Goal: Transaction & Acquisition: Download file/media

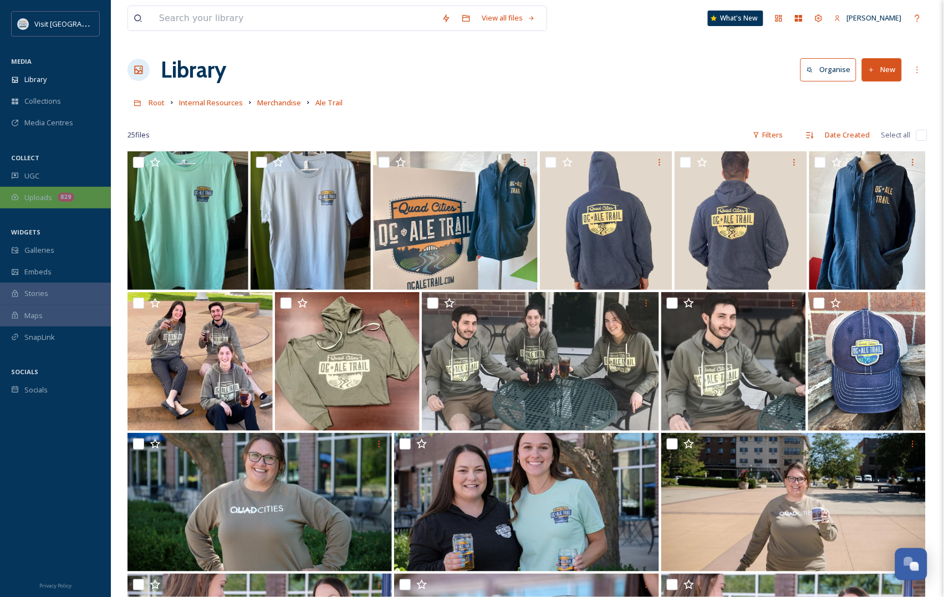
click at [70, 198] on div "829" at bounding box center [66, 197] width 17 height 9
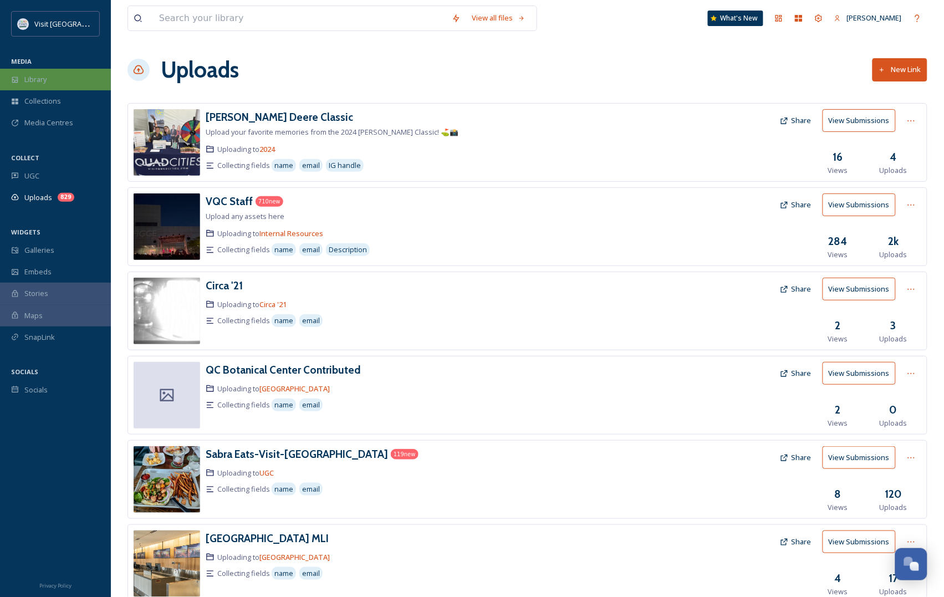
click at [12, 78] on icon at bounding box center [15, 79] width 6 height 6
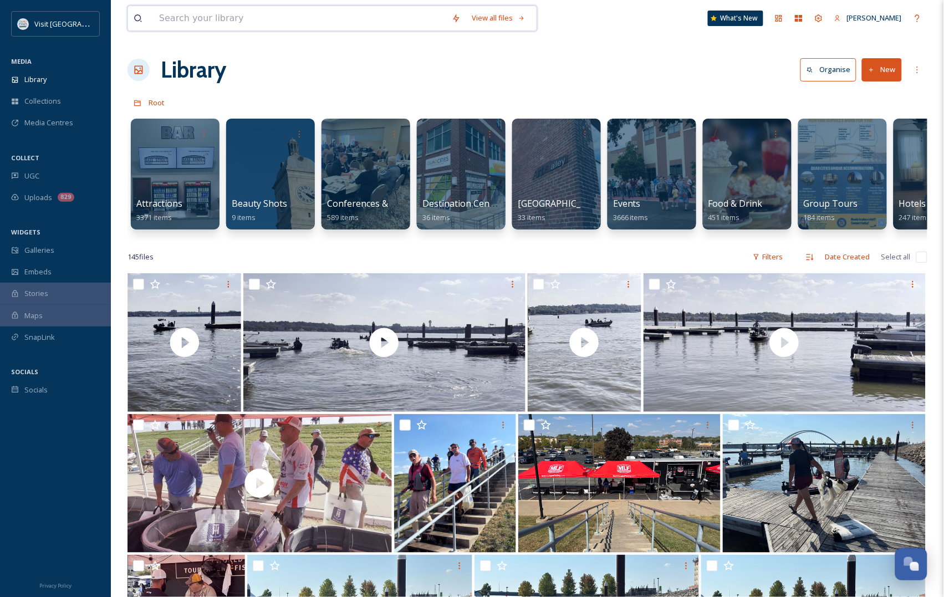
click at [237, 19] on input at bounding box center [299, 18] width 293 height 24
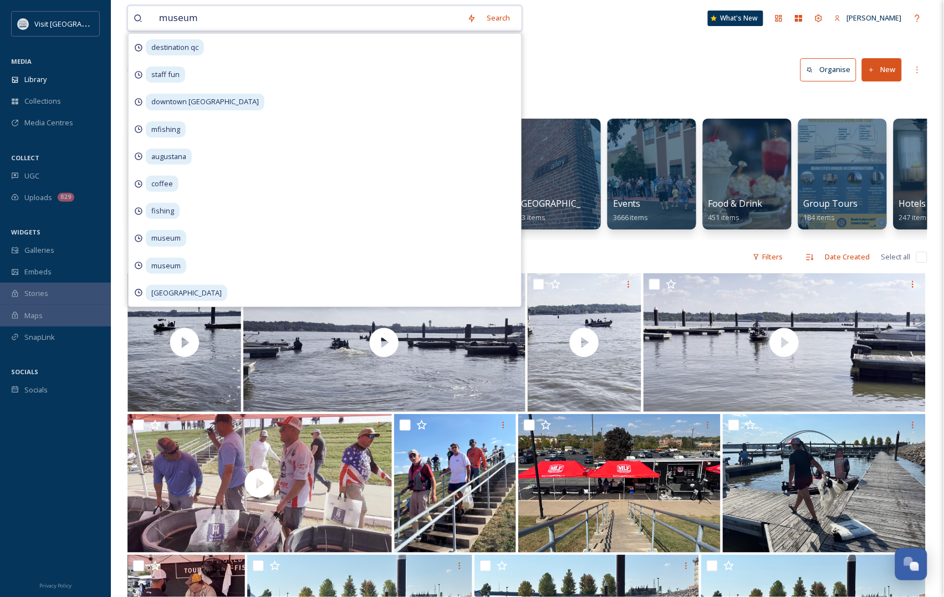
type input "museum"
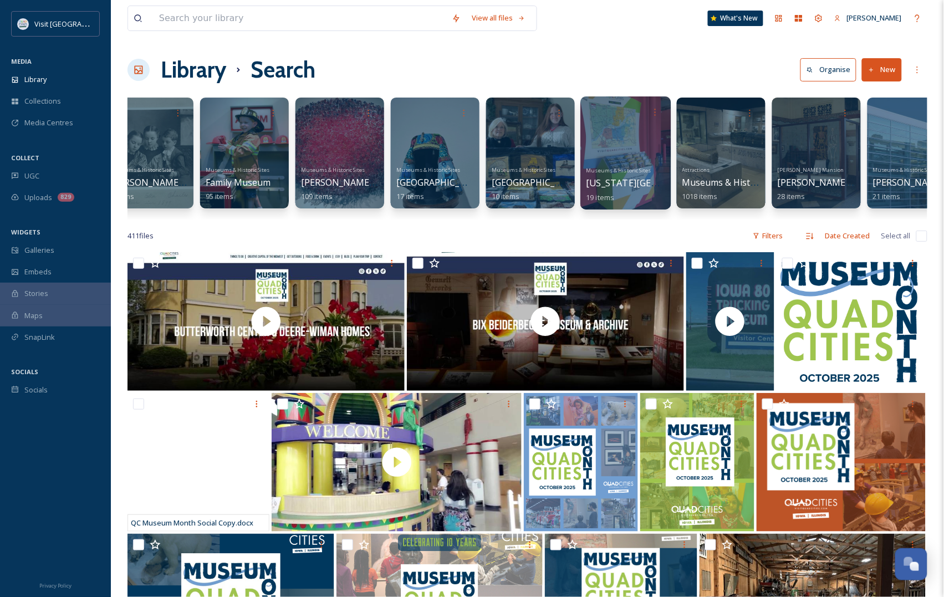
scroll to position [0, 418]
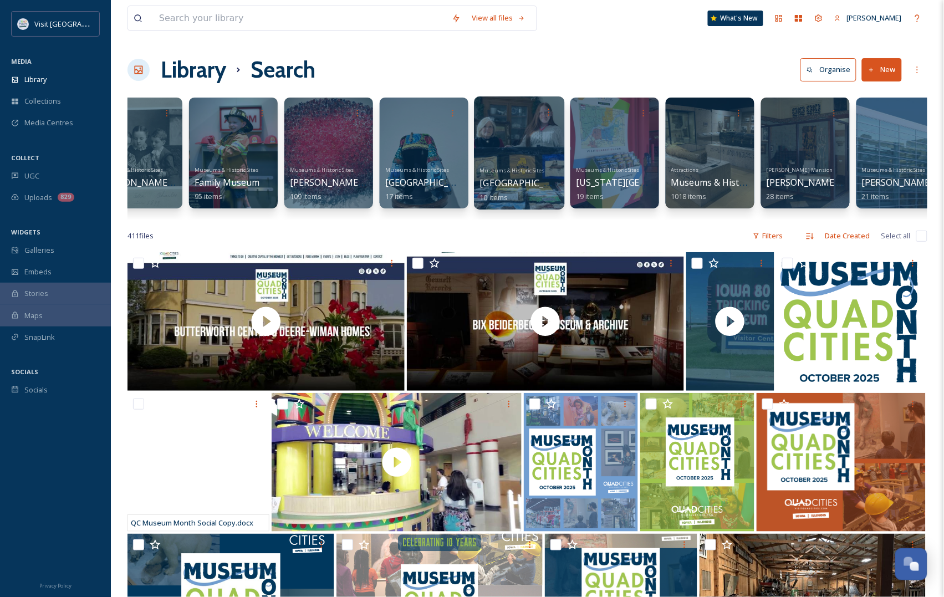
click at [501, 150] on div at bounding box center [519, 152] width 90 height 113
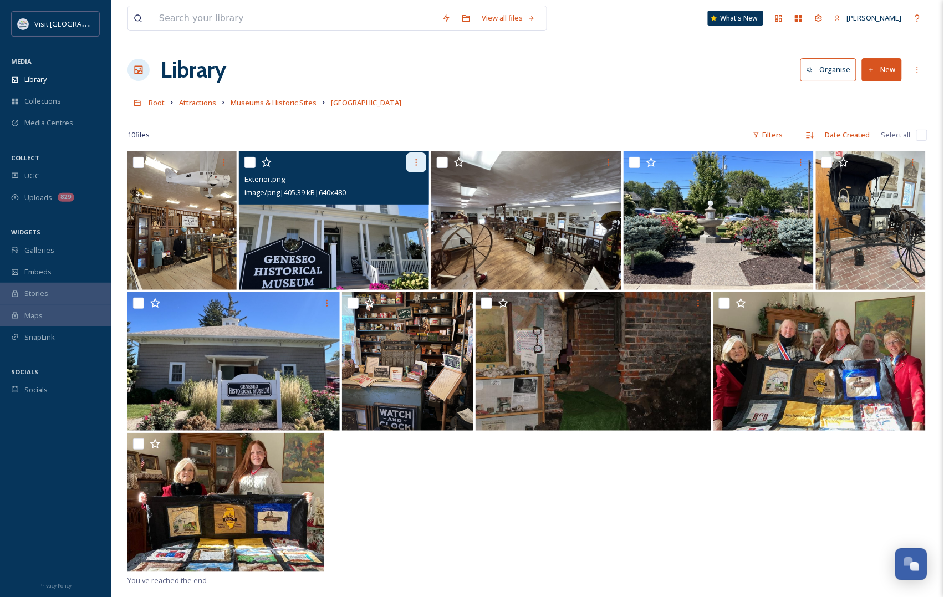
click at [416, 156] on div at bounding box center [416, 162] width 20 height 20
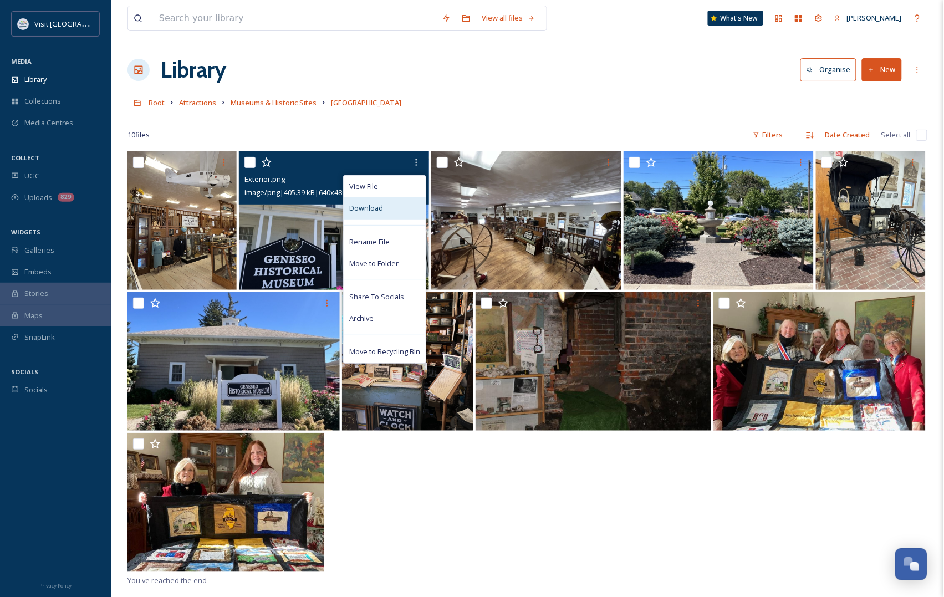
click at [394, 208] on div "Download" at bounding box center [385, 208] width 82 height 22
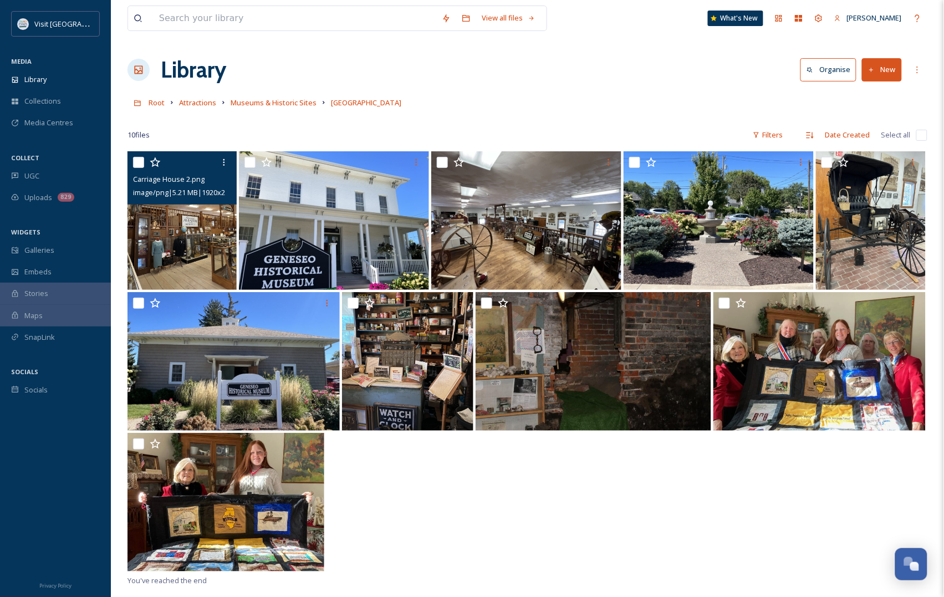
click at [196, 257] on img at bounding box center [181, 220] width 109 height 139
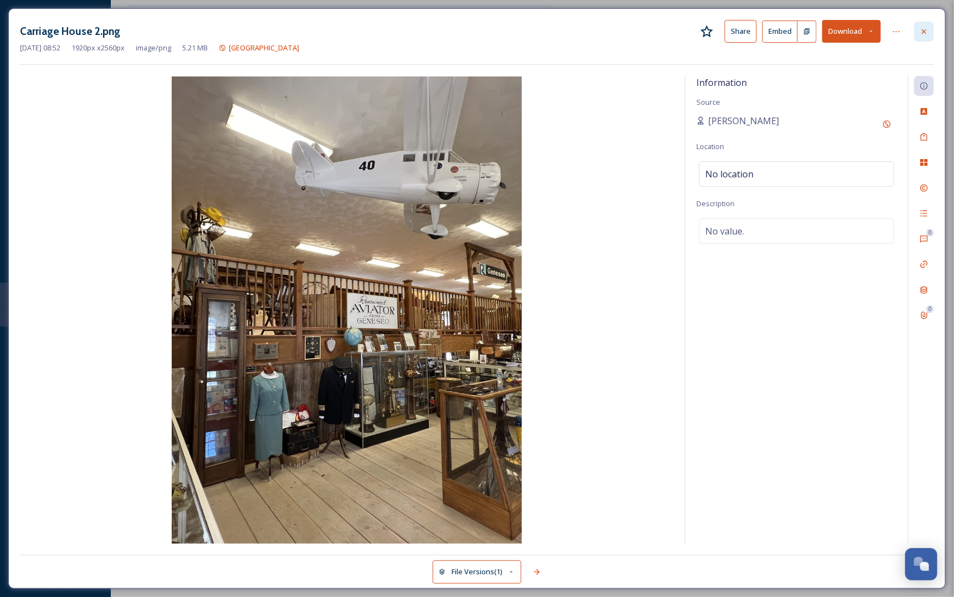
click at [934, 34] on div at bounding box center [924, 32] width 20 height 20
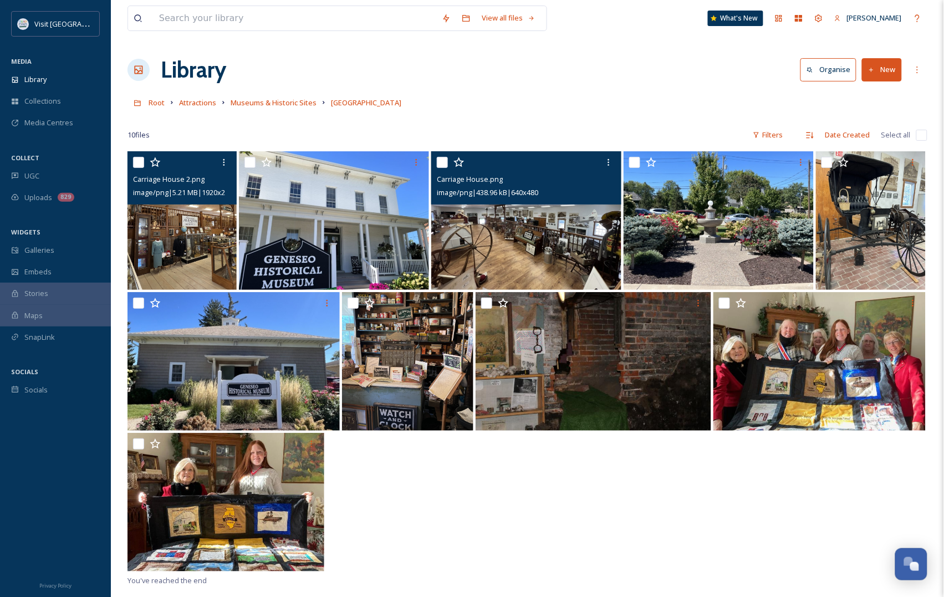
click at [519, 234] on img at bounding box center [526, 220] width 190 height 139
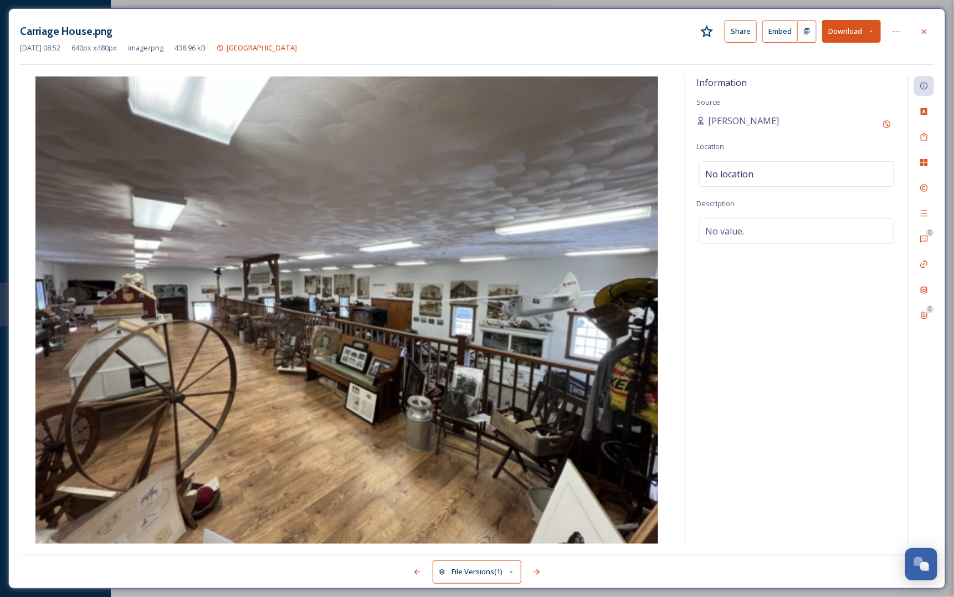
click at [513, 165] on img at bounding box center [347, 309] width 654 height 467
click at [929, 26] on div at bounding box center [924, 32] width 20 height 20
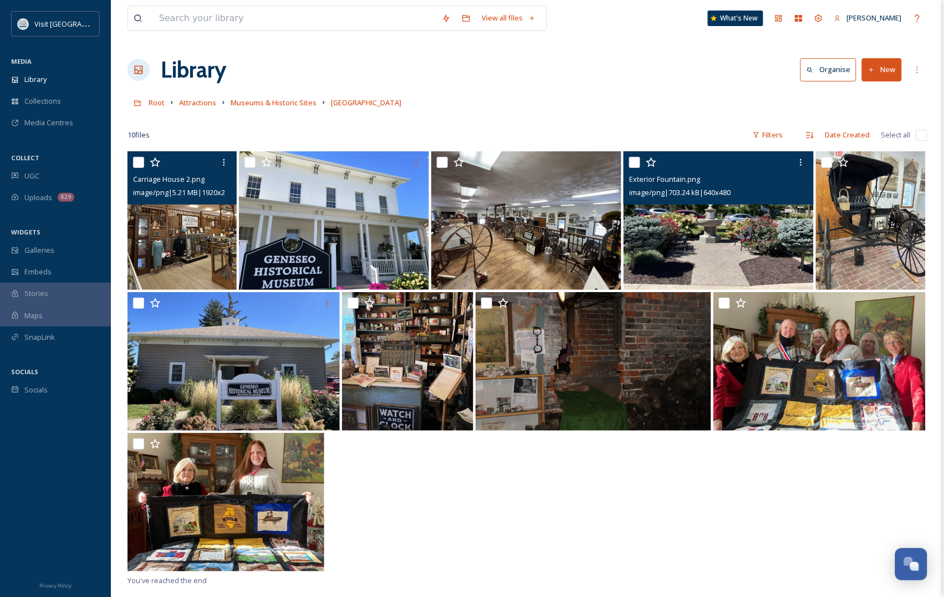
click at [675, 233] on img at bounding box center [718, 220] width 190 height 139
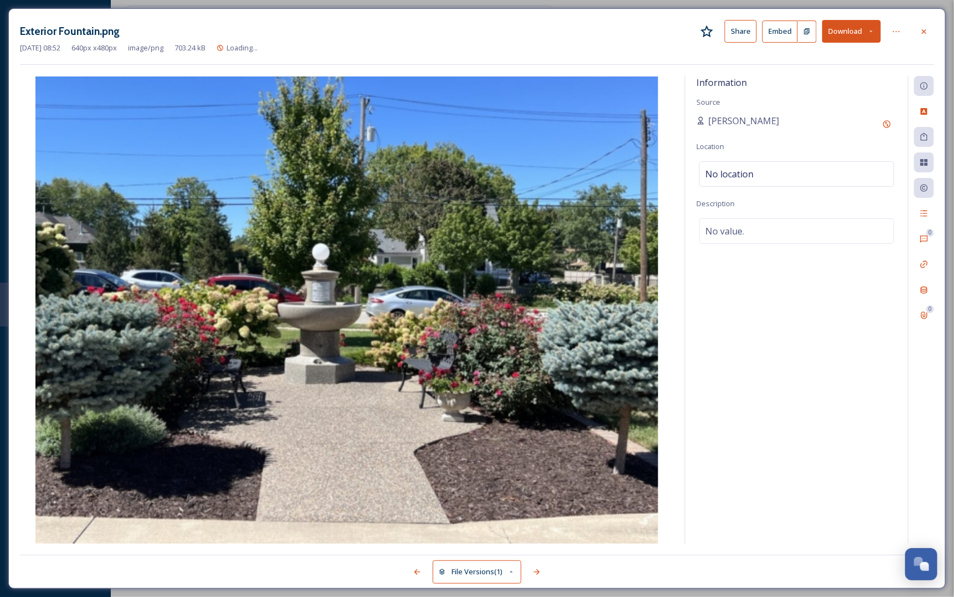
drag, startPoint x: 921, startPoint y: 29, endPoint x: 880, endPoint y: 30, distance: 41.6
click at [923, 29] on icon at bounding box center [924, 31] width 9 height 9
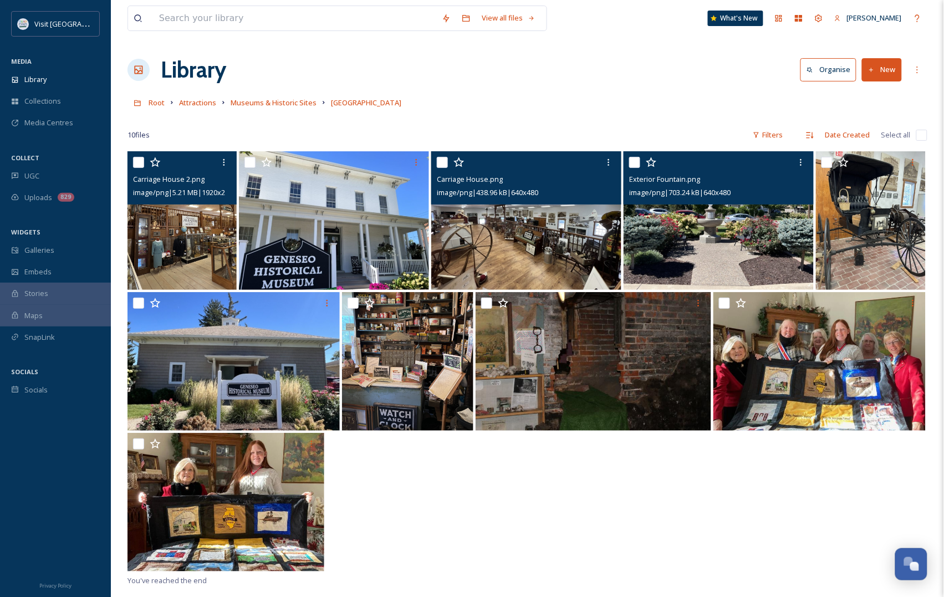
click at [557, 198] on div "image/png | 438.96 kB | 640 x 480" at bounding box center [528, 192] width 182 height 13
click at [570, 239] on img at bounding box center [526, 220] width 190 height 139
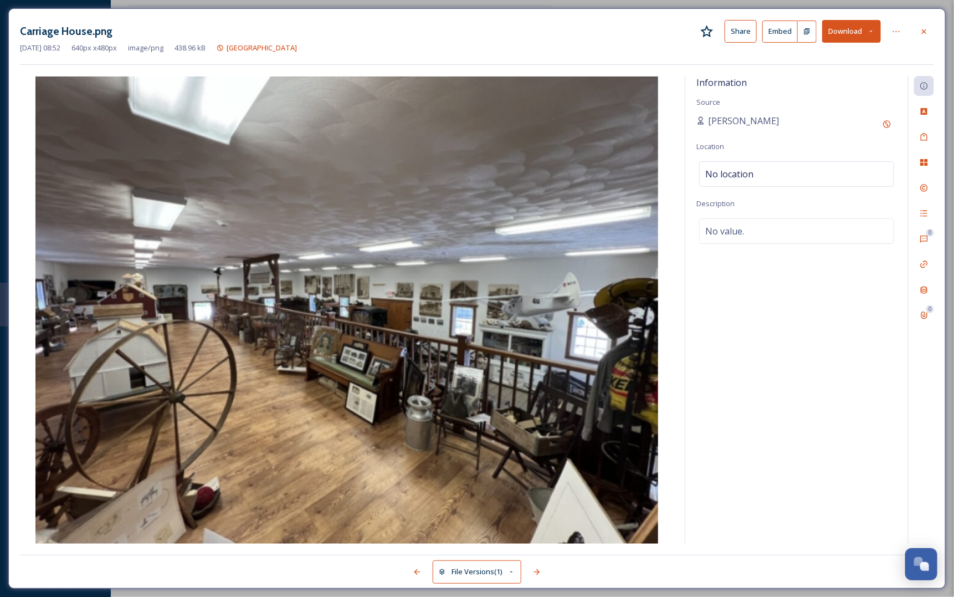
click at [854, 33] on button "Download" at bounding box center [851, 31] width 59 height 23
click at [823, 50] on div "Download Original (640 x 480)" at bounding box center [826, 57] width 108 height 22
click at [923, 39] on div at bounding box center [924, 32] width 20 height 20
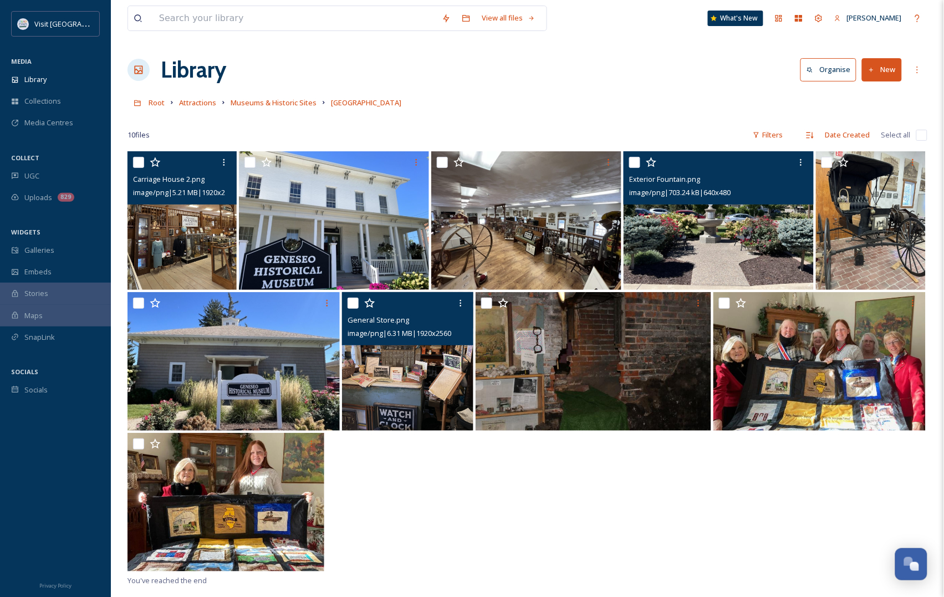
click at [458, 381] on img at bounding box center [407, 361] width 131 height 139
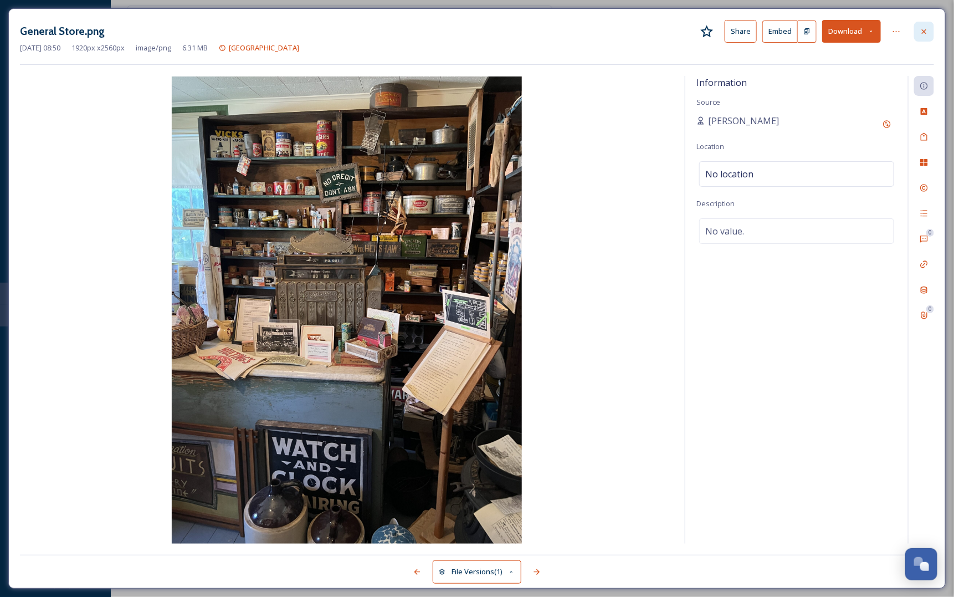
click at [925, 33] on icon at bounding box center [924, 31] width 9 height 9
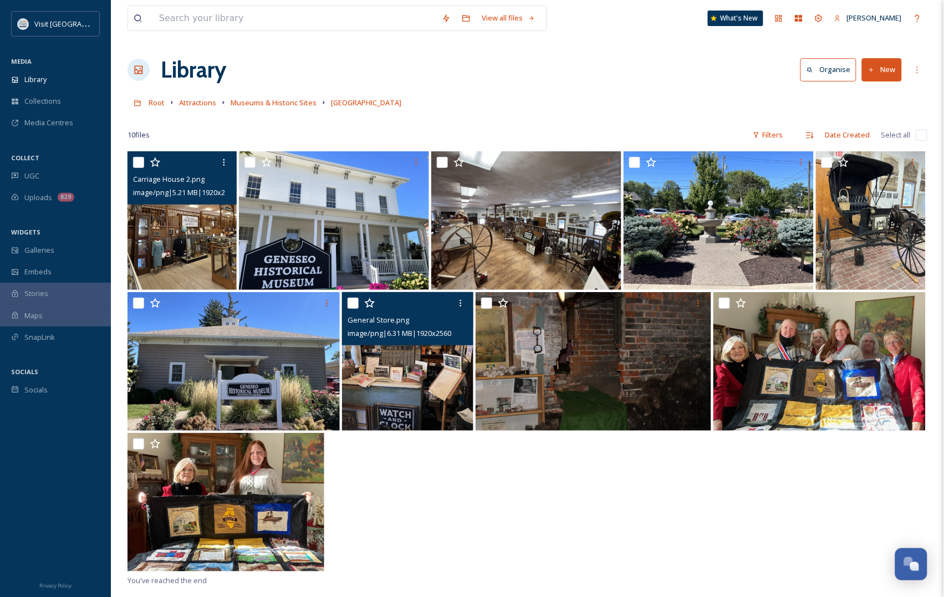
click at [421, 375] on img at bounding box center [407, 361] width 131 height 139
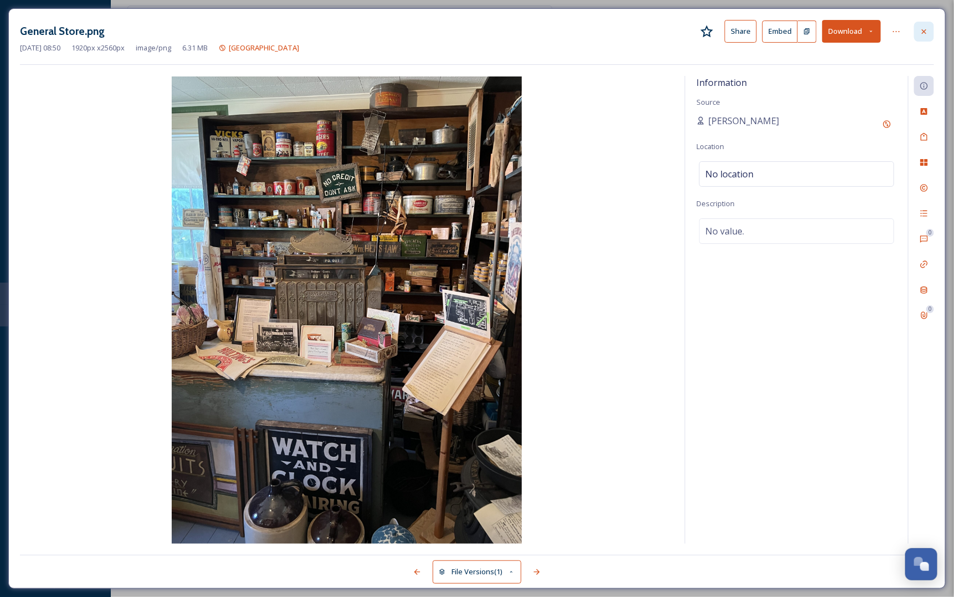
click at [929, 31] on div at bounding box center [924, 32] width 20 height 20
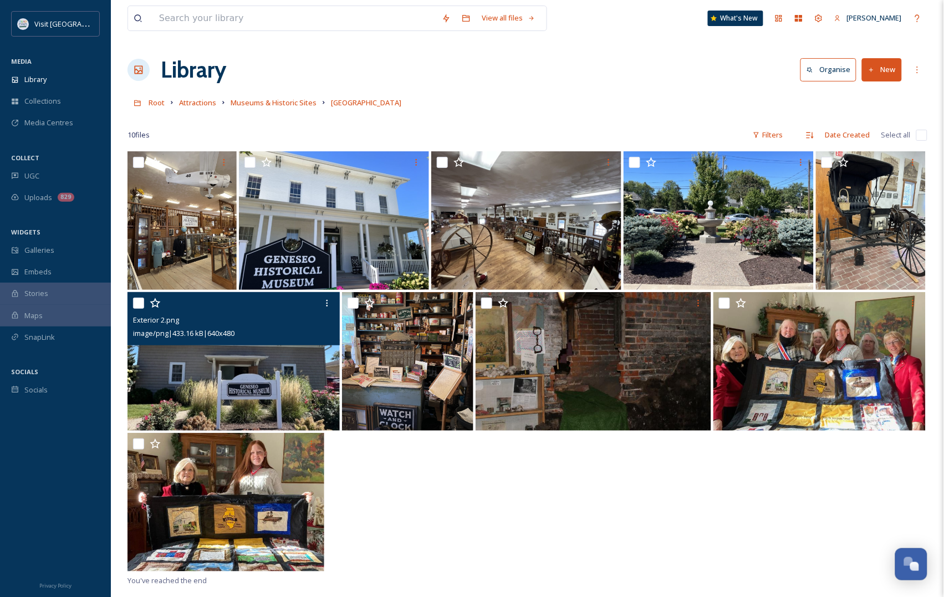
click at [214, 378] on img at bounding box center [233, 361] width 212 height 139
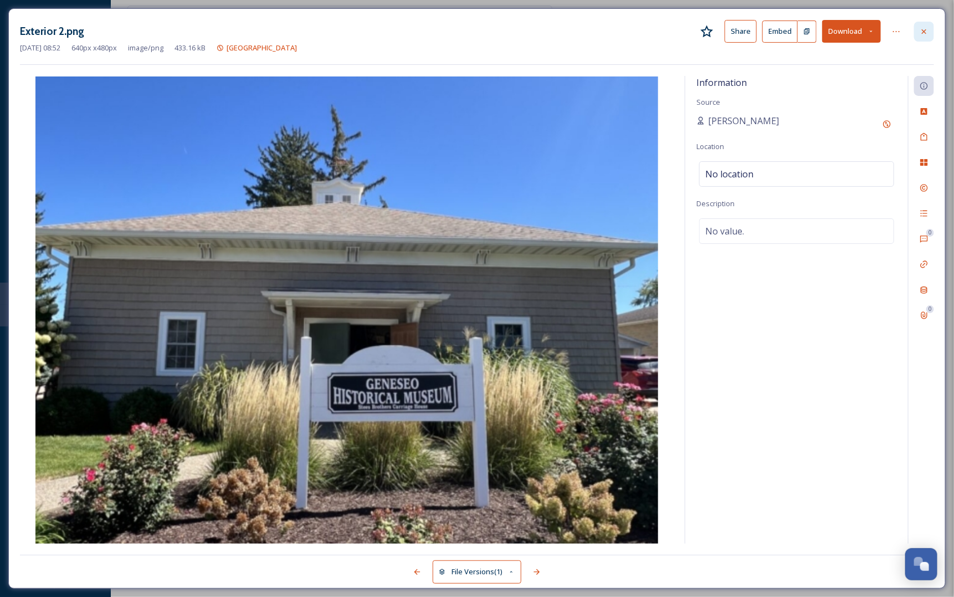
click at [931, 26] on div at bounding box center [924, 32] width 20 height 20
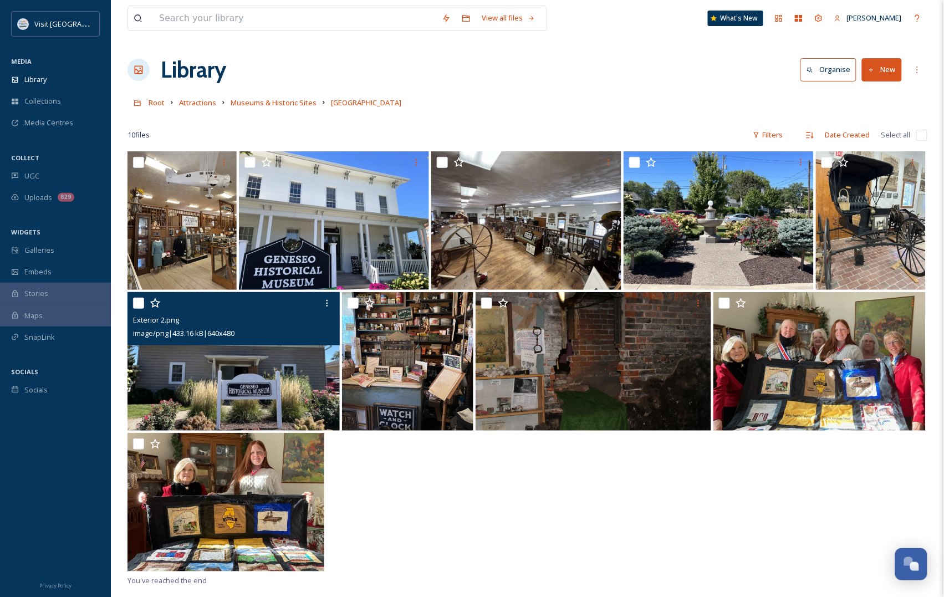
click at [237, 383] on img at bounding box center [233, 361] width 212 height 139
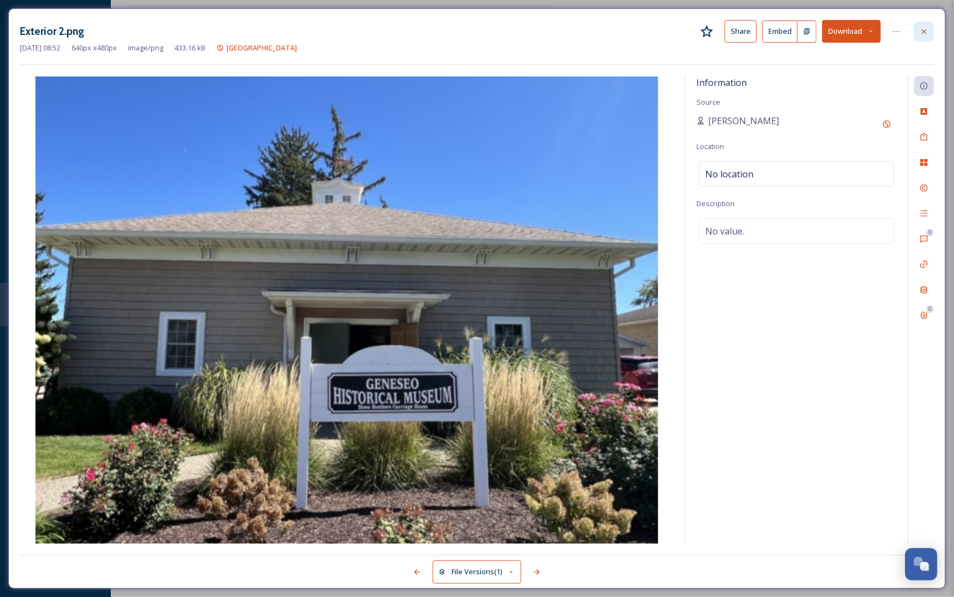
click at [924, 35] on icon at bounding box center [924, 31] width 9 height 9
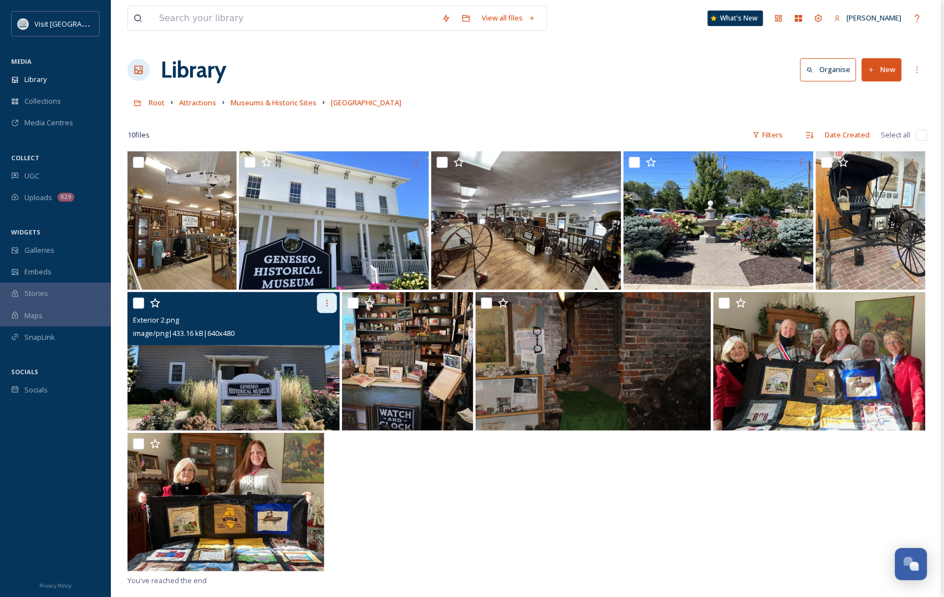
click at [332, 302] on div at bounding box center [327, 303] width 20 height 20
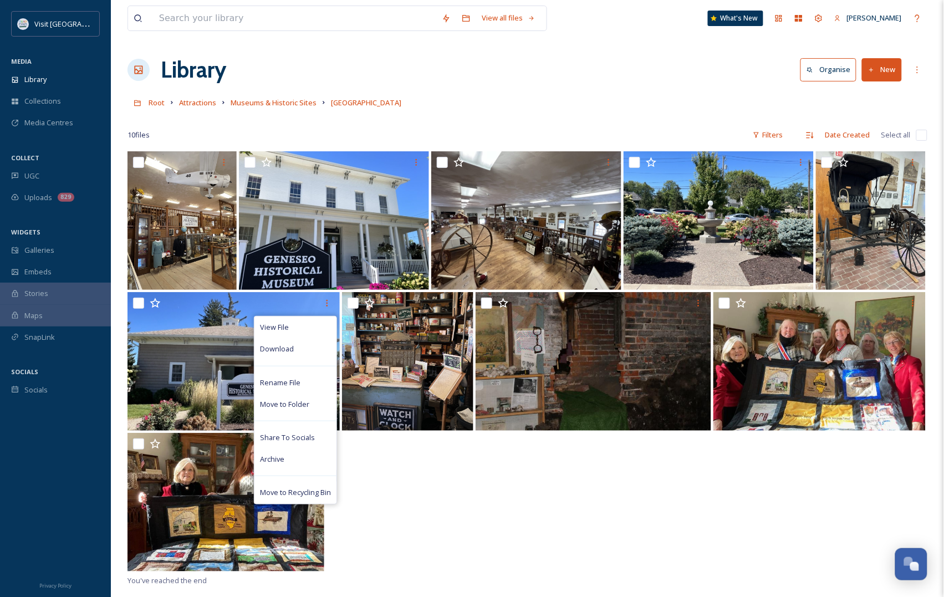
click at [503, 498] on div at bounding box center [527, 503] width 800 height 141
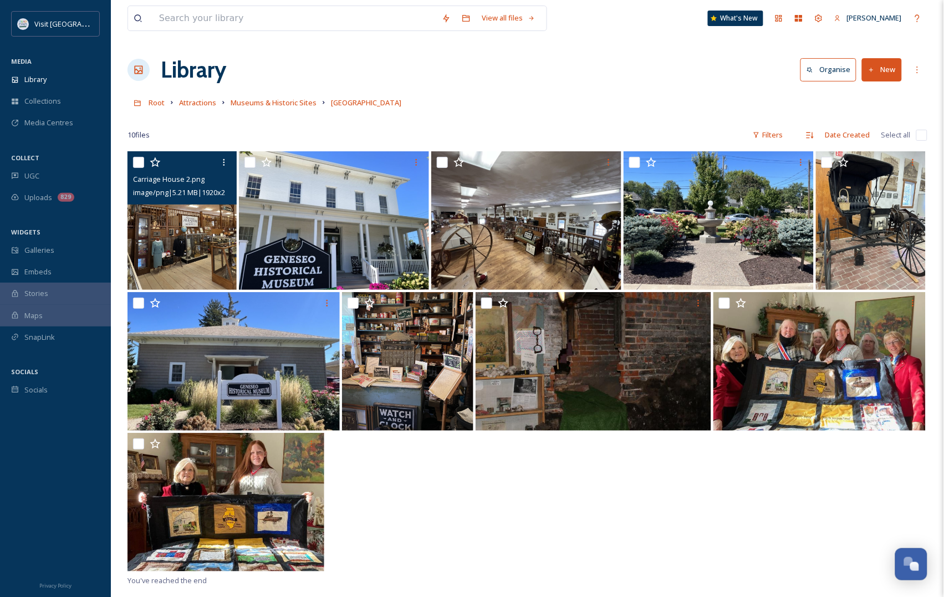
click at [181, 269] on img at bounding box center [181, 220] width 109 height 139
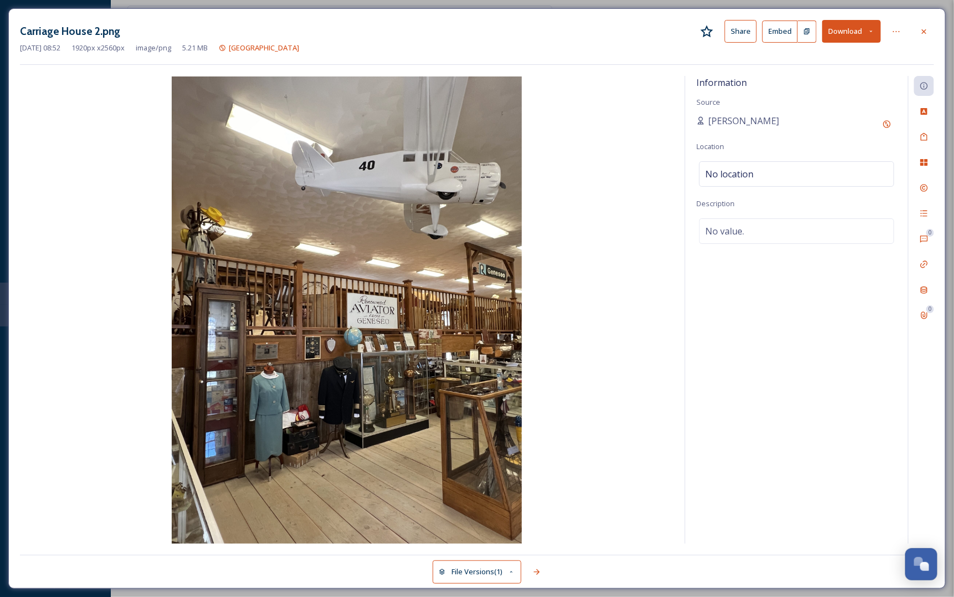
click at [847, 30] on button "Download" at bounding box center [851, 31] width 59 height 23
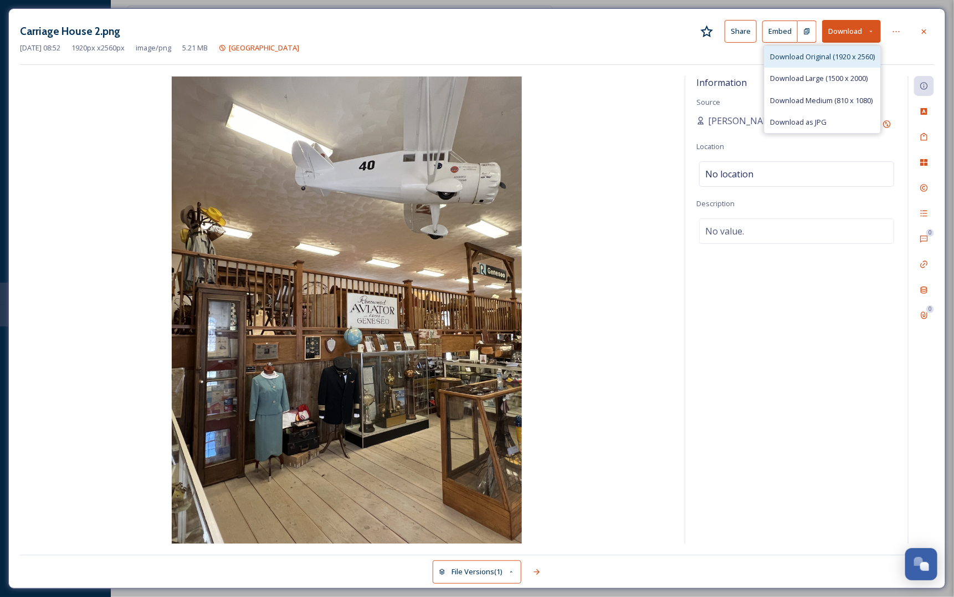
click at [812, 61] on span "Download Original (1920 x 2560)" at bounding box center [822, 57] width 105 height 11
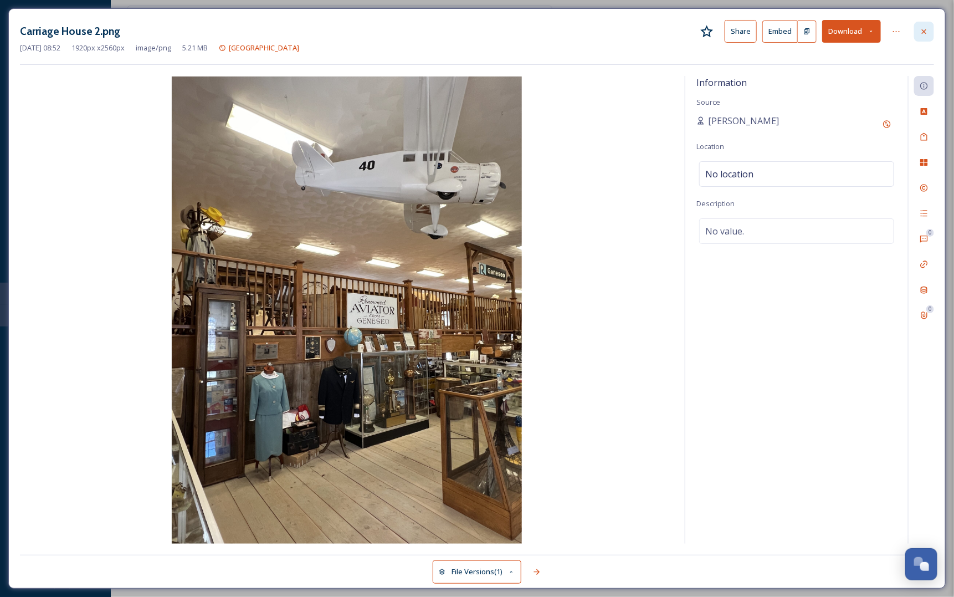
click at [921, 32] on icon at bounding box center [924, 31] width 9 height 9
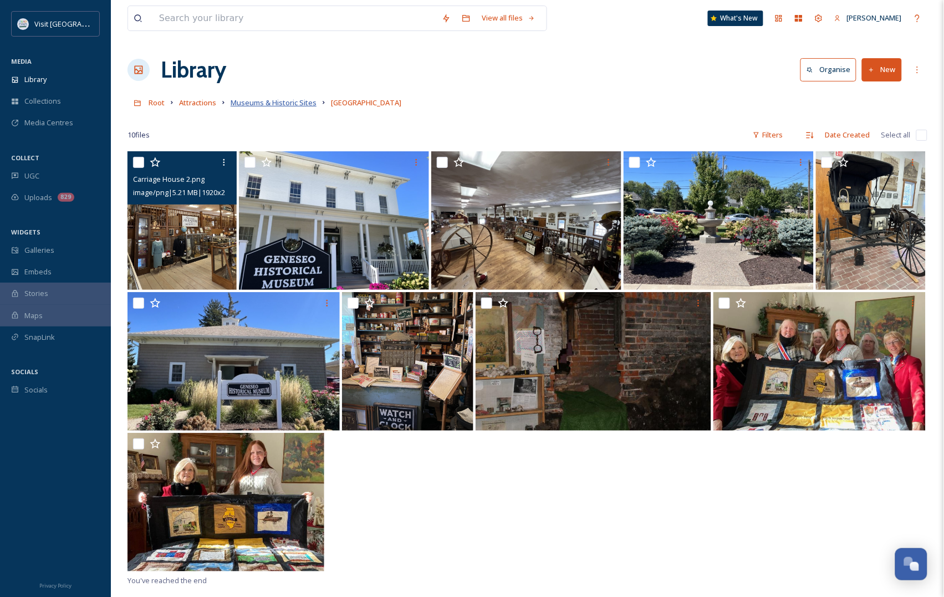
click at [268, 98] on span "Museums & Historic Sites" at bounding box center [273, 103] width 86 height 10
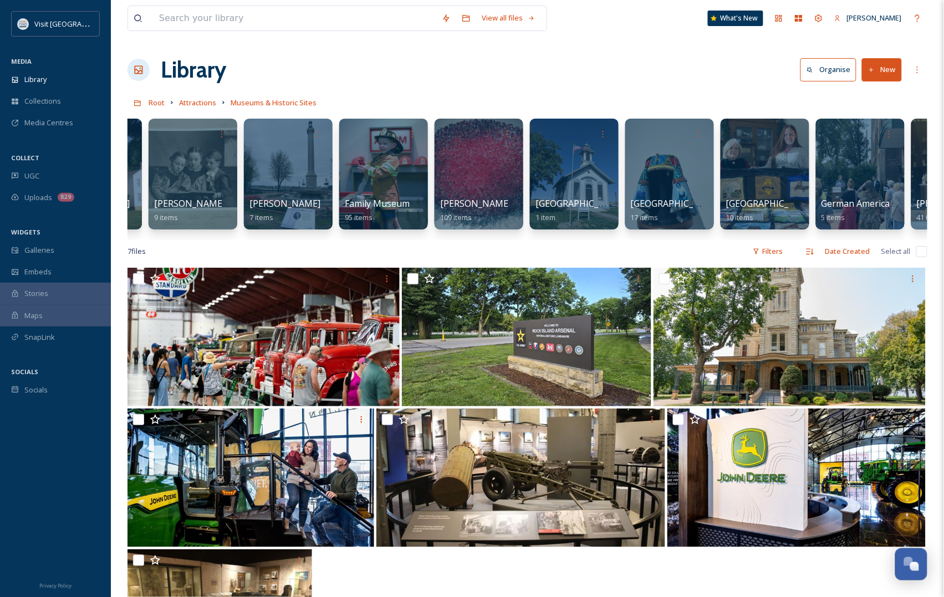
scroll to position [0, 705]
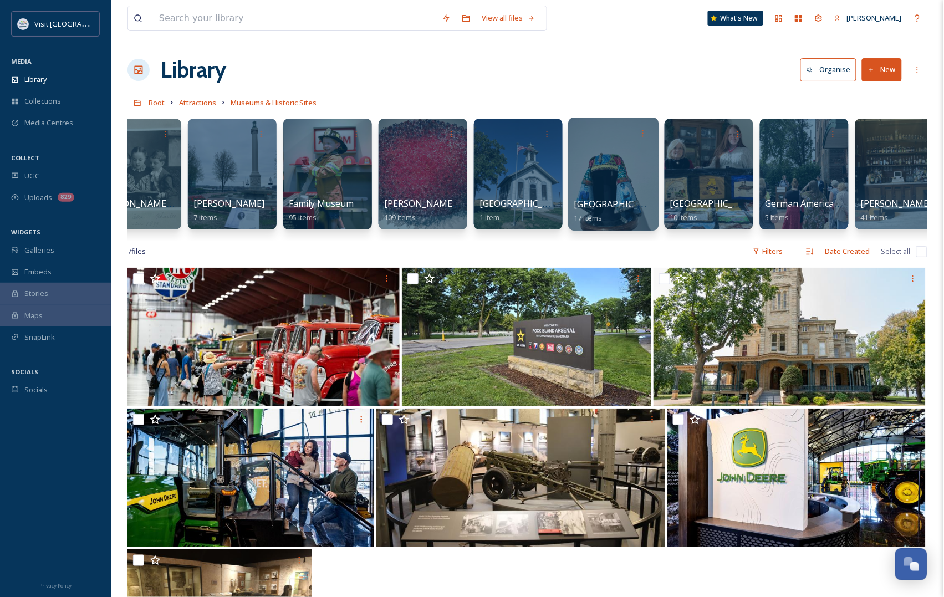
click at [611, 167] on div at bounding box center [613, 173] width 90 height 113
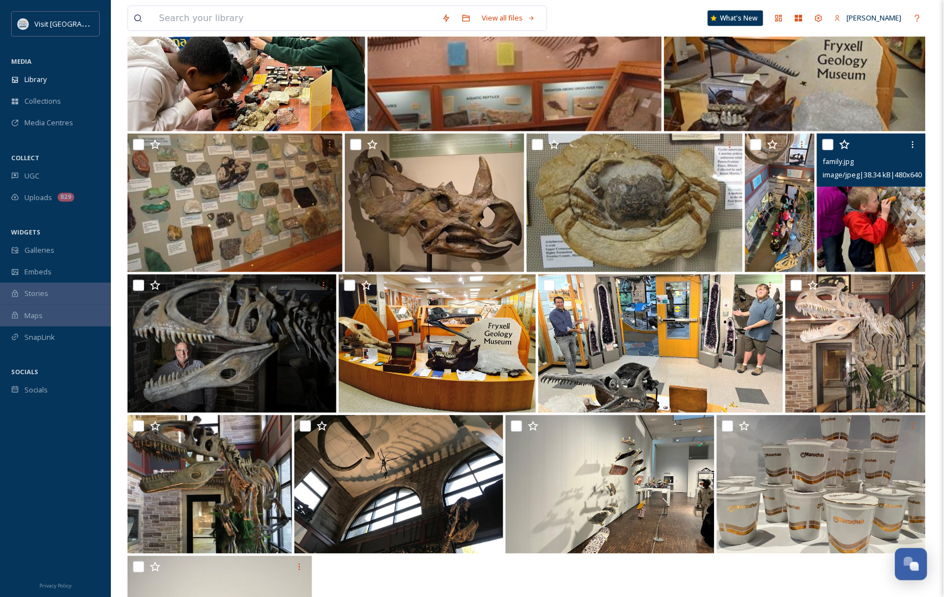
scroll to position [208, 0]
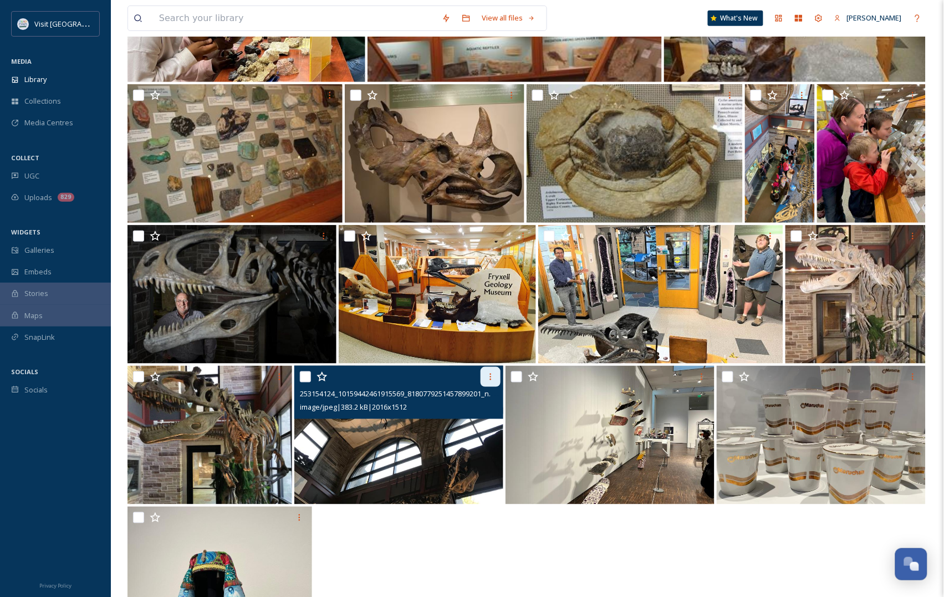
click at [493, 380] on icon at bounding box center [490, 376] width 9 height 9
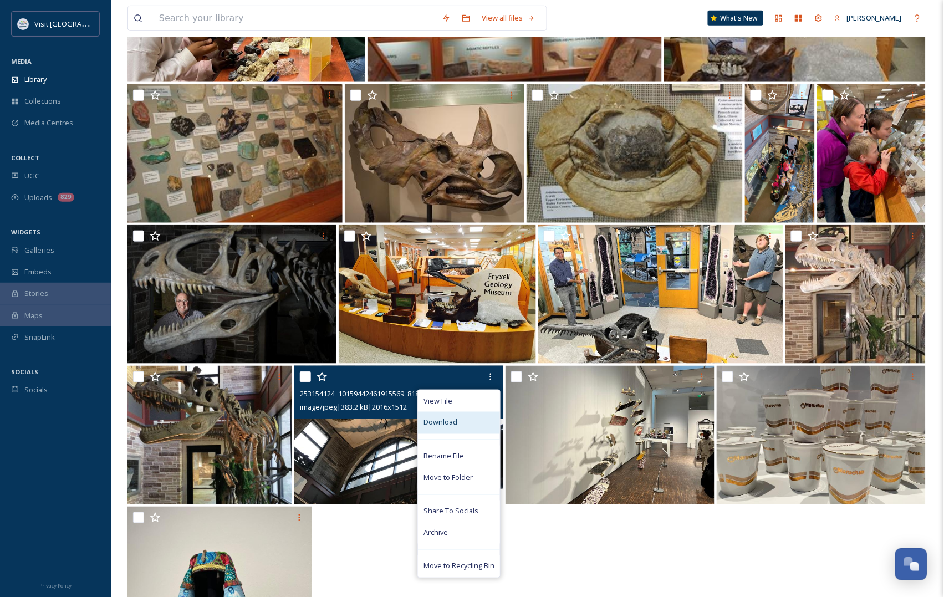
click at [452, 429] on div "Download" at bounding box center [459, 423] width 82 height 22
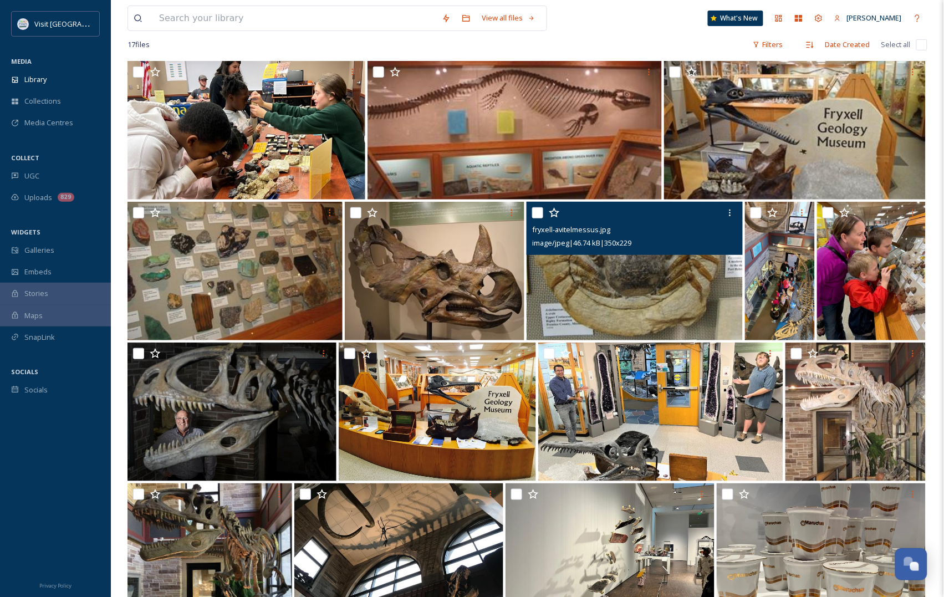
scroll to position [0, 0]
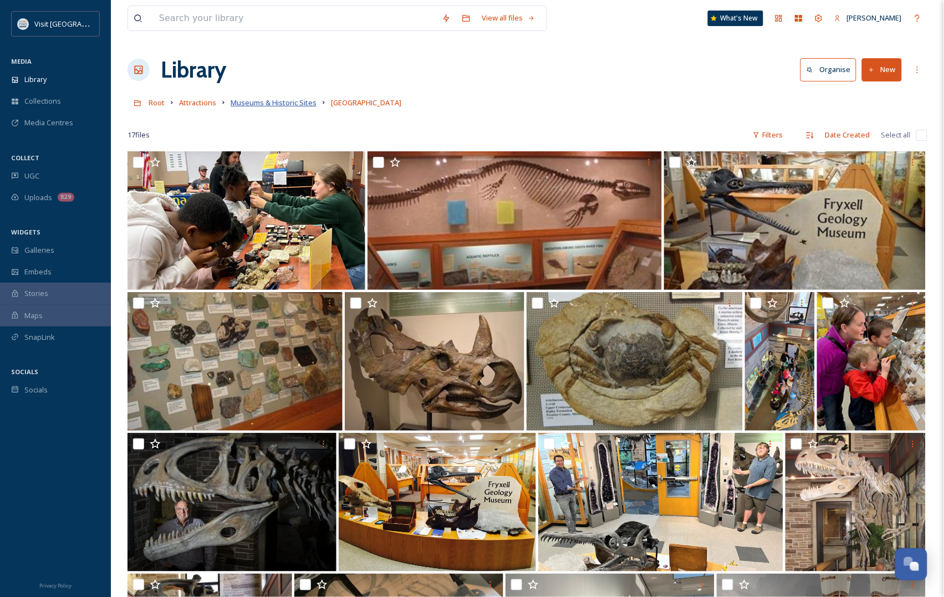
click at [279, 101] on span "Museums & Historic Sites" at bounding box center [273, 103] width 86 height 10
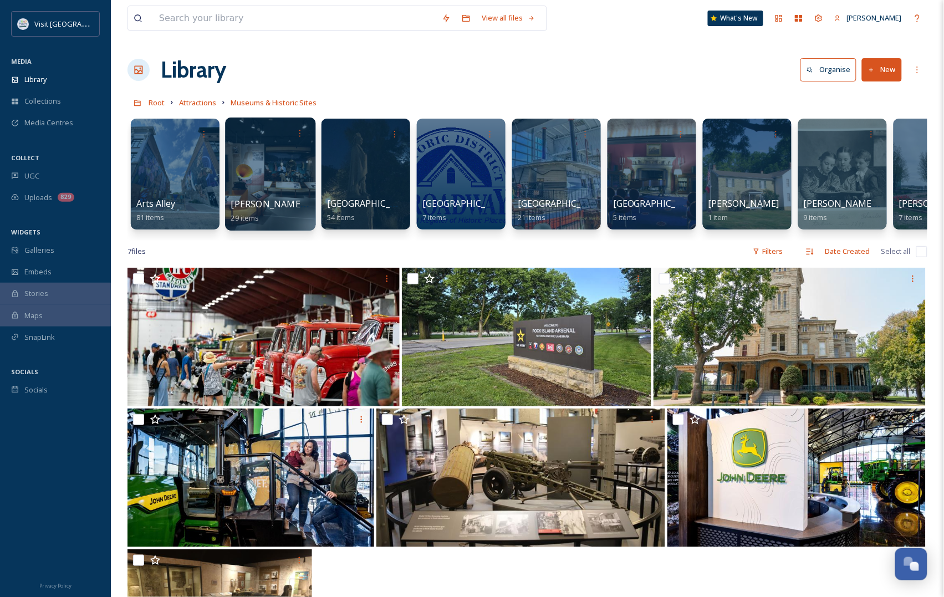
click at [267, 192] on div at bounding box center [270, 173] width 90 height 113
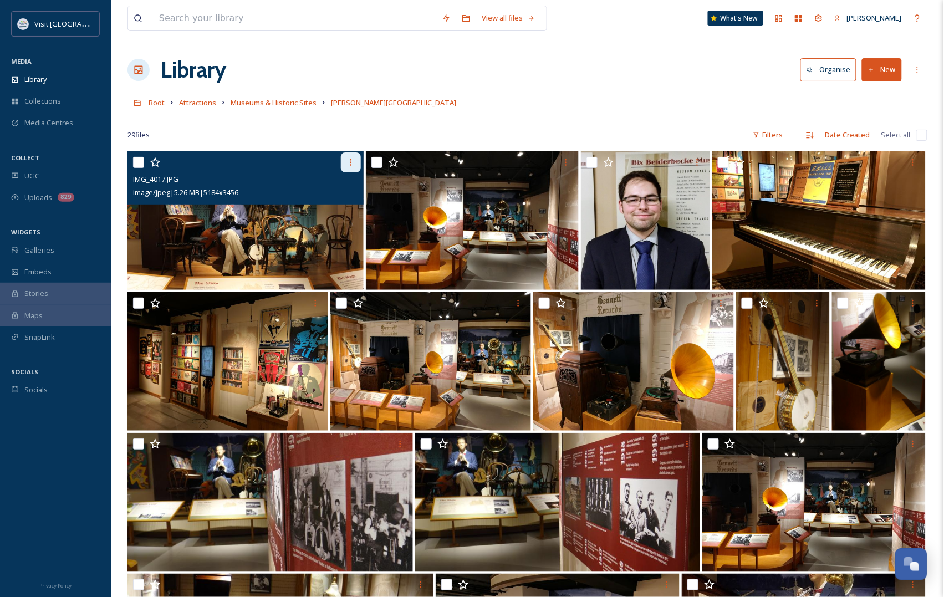
click at [353, 165] on icon at bounding box center [350, 162] width 9 height 9
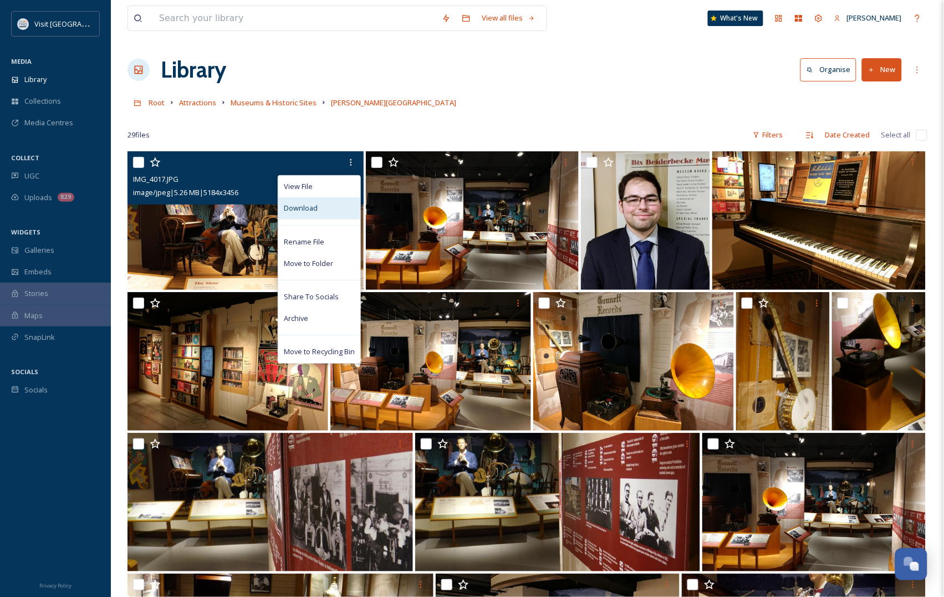
click at [336, 213] on div "Download" at bounding box center [319, 208] width 82 height 22
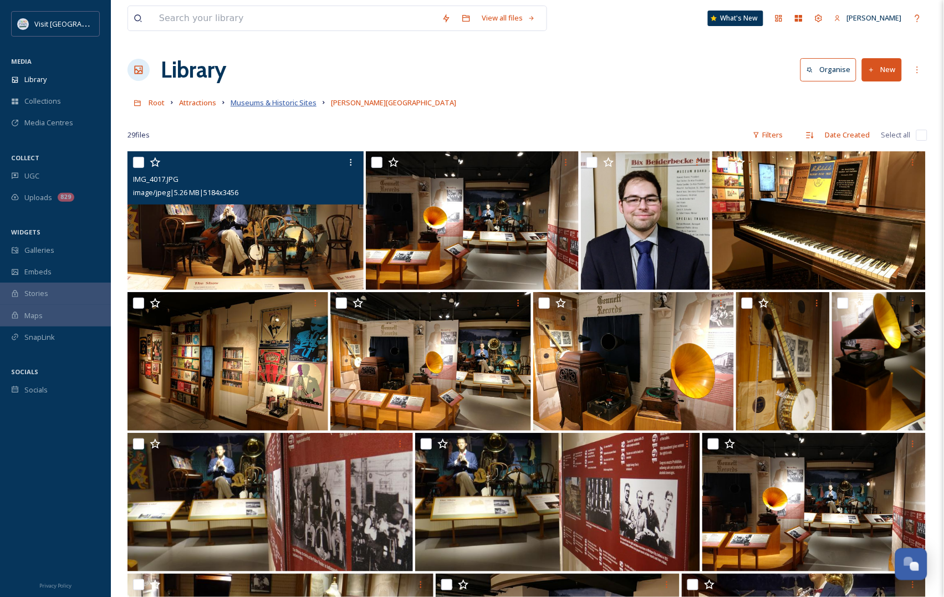
click at [299, 105] on span "Museums & Historic Sites" at bounding box center [273, 103] width 86 height 10
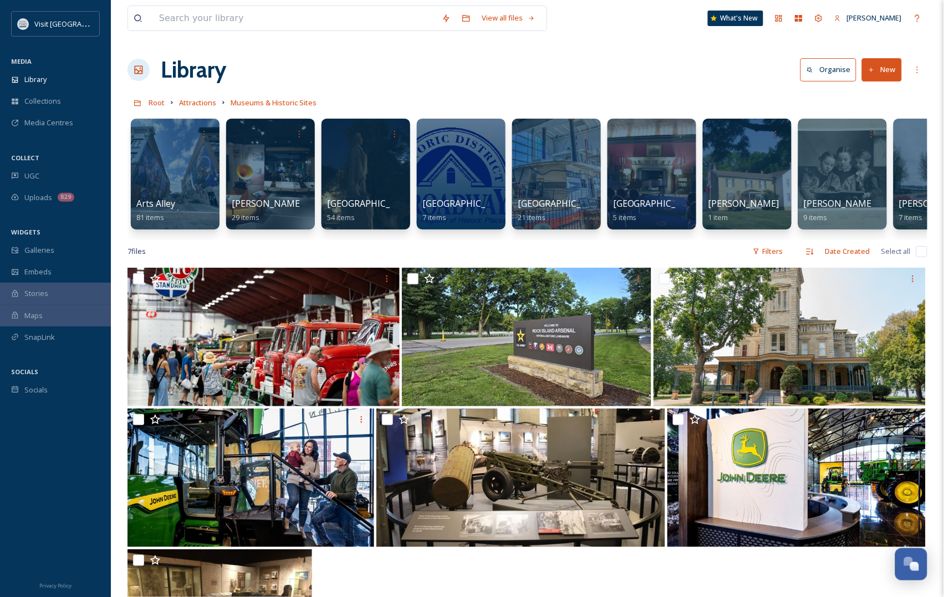
scroll to position [0, 116]
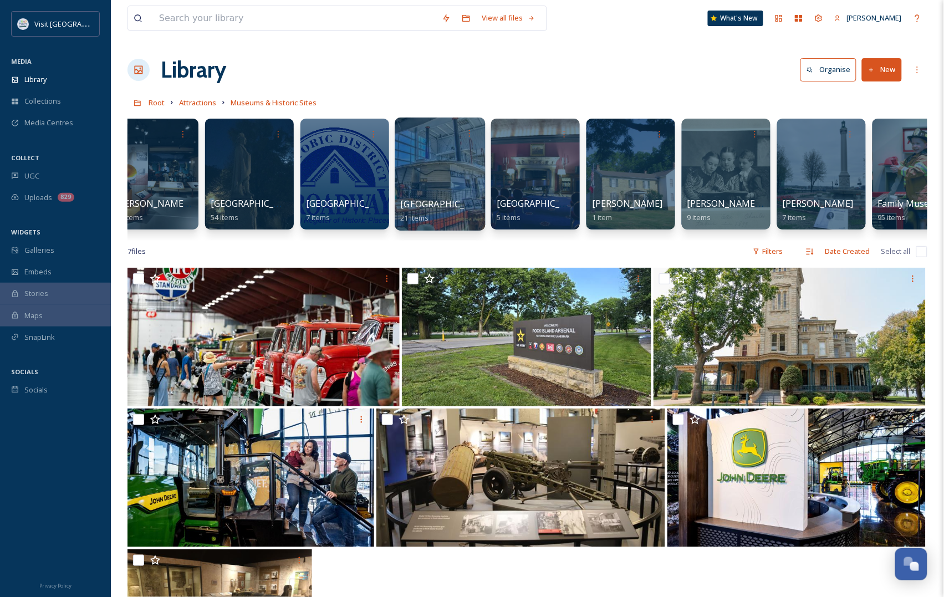
click at [469, 176] on div at bounding box center [439, 173] width 90 height 113
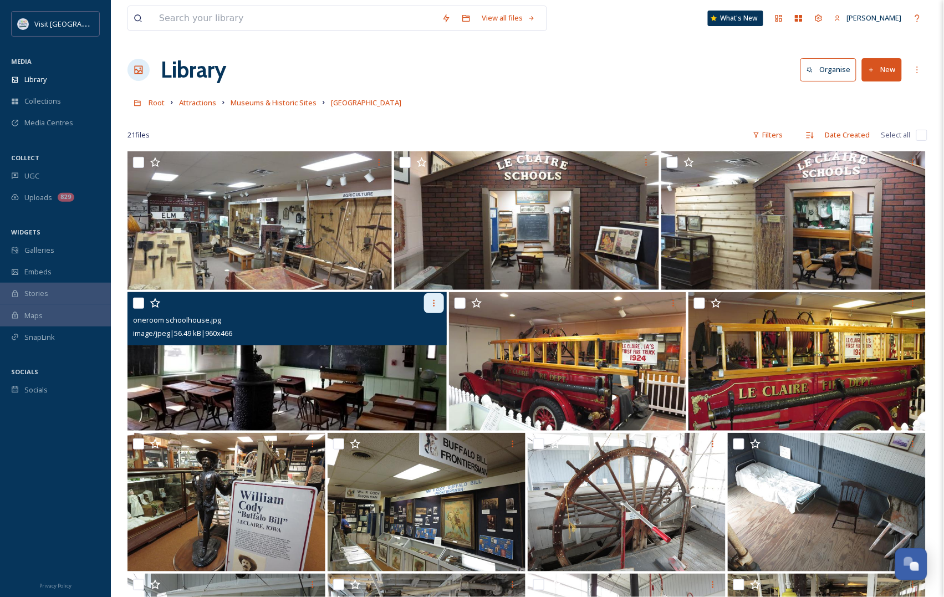
click at [436, 302] on icon at bounding box center [433, 303] width 9 height 9
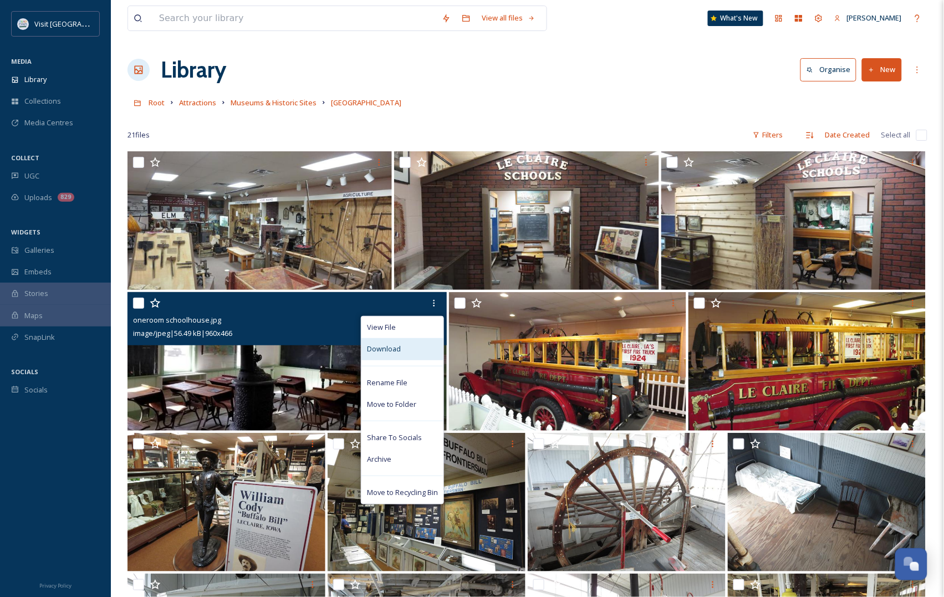
click at [416, 350] on div "Download" at bounding box center [402, 349] width 82 height 22
